Goal: Task Accomplishment & Management: Use online tool/utility

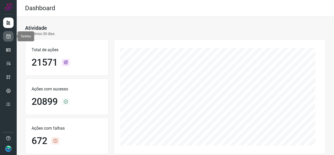
click at [9, 39] on link at bounding box center [8, 36] width 10 height 10
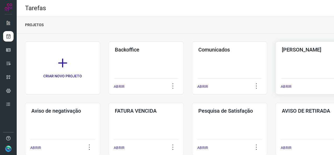
drag, startPoint x: 292, startPoint y: 55, endPoint x: 290, endPoint y: 57, distance: 3.4
click at [292, 55] on div "Pós Serviço ABRIR" at bounding box center [313, 68] width 75 height 53
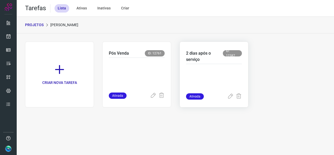
click at [215, 65] on div at bounding box center [214, 78] width 56 height 29
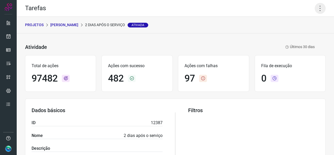
click at [318, 8] on icon at bounding box center [320, 8] width 11 height 11
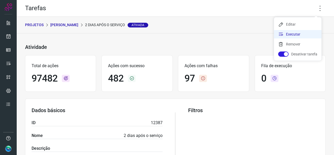
click at [295, 32] on li "Executar" at bounding box center [298, 34] width 48 height 8
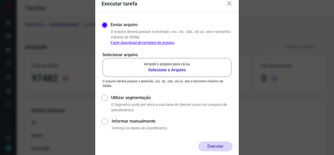
click at [178, 72] on b "Selecione o Arquivo" at bounding box center [167, 70] width 46 height 6
click at [0, 0] on input "Arraste o arquivo para cá ou Selecione o Arquivo" at bounding box center [0, 0] width 0 height 0
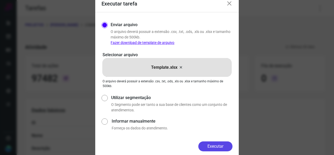
click at [207, 143] on button "Executar" at bounding box center [216, 146] width 34 height 10
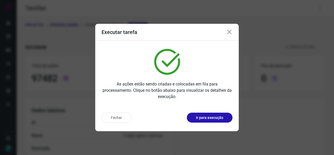
click at [204, 112] on div "Fechar Ir para execução" at bounding box center [167, 117] width 131 height 10
click at [204, 114] on button "Ir para execução" at bounding box center [210, 118] width 46 height 10
